Goal: Information Seeking & Learning: Learn about a topic

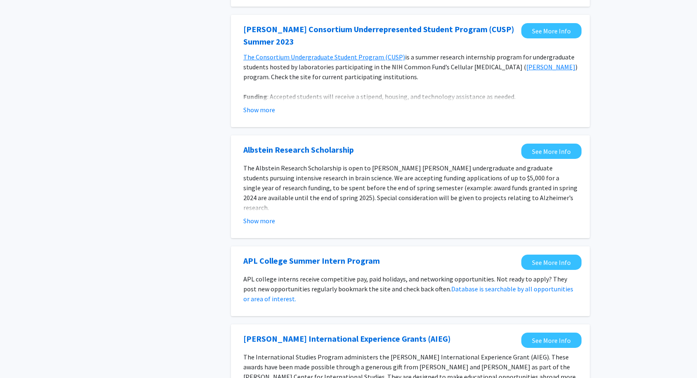
scroll to position [413, 0]
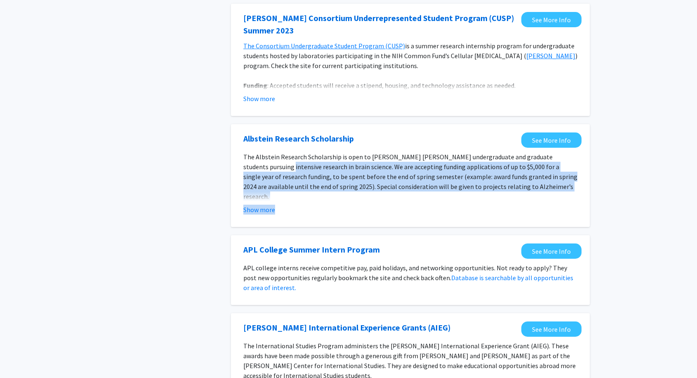
drag, startPoint x: 290, startPoint y: 169, endPoint x: 403, endPoint y: 208, distance: 119.5
click at [403, 208] on fg-read-more "The Albstein Research Scholarship is open to Johns Hopkins undergraduate and gr…" at bounding box center [410, 183] width 334 height 63
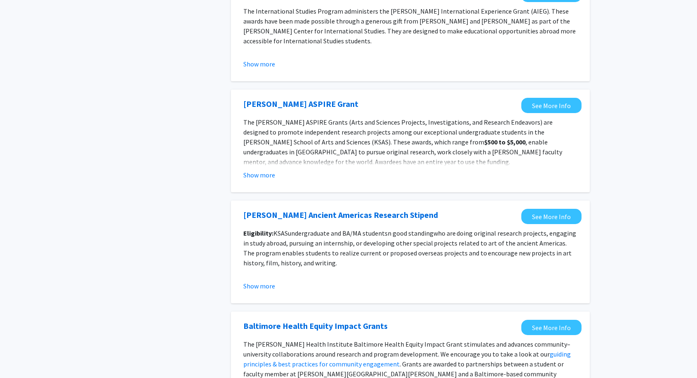
scroll to position [779, 0]
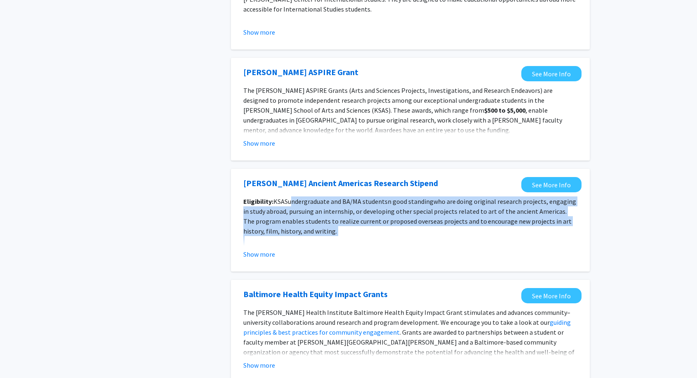
drag, startPoint x: 293, startPoint y: 196, endPoint x: 340, endPoint y: 239, distance: 63.7
click at [340, 239] on div "Eligibility: KSAS undergraduate and BA/MA students n good standing who are doin…" at bounding box center [410, 225] width 334 height 59
